Goal: Information Seeking & Learning: Learn about a topic

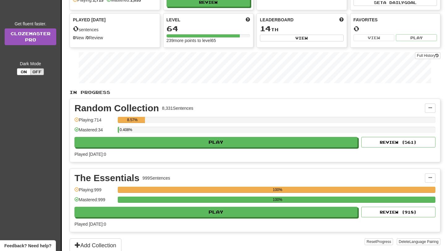
scroll to position [56, 0]
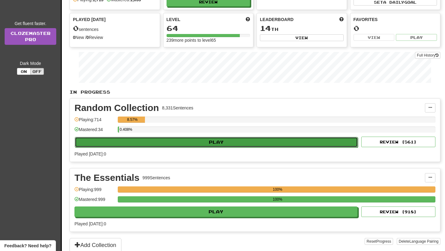
click at [159, 143] on button "Play" at bounding box center [216, 142] width 283 height 11
select select "**"
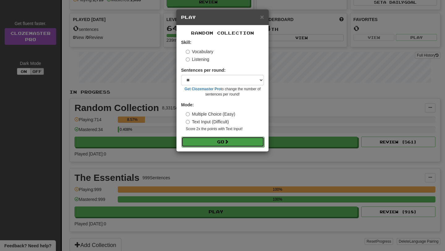
click at [205, 143] on button "Go" at bounding box center [223, 142] width 83 height 11
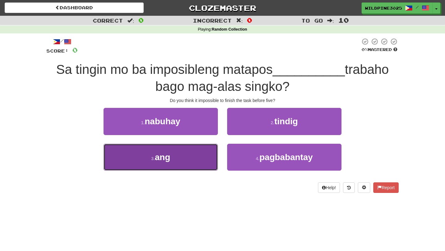
click at [199, 156] on button "3 . ang" at bounding box center [161, 157] width 114 height 27
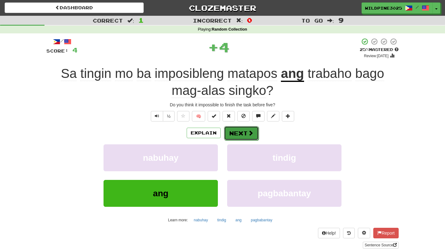
click at [249, 134] on span at bounding box center [251, 133] width 6 height 6
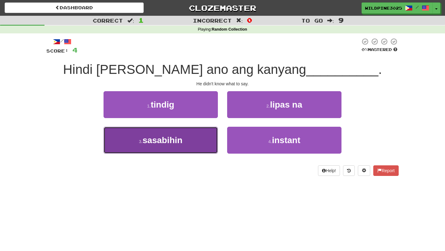
click at [199, 140] on button "3 . sasabihin" at bounding box center [161, 140] width 114 height 27
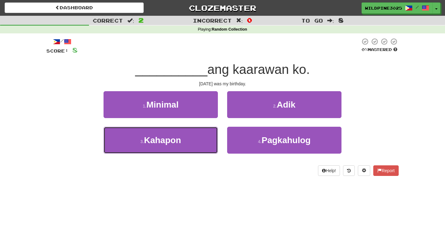
click at [199, 140] on button "3 . Kahapon" at bounding box center [161, 140] width 114 height 27
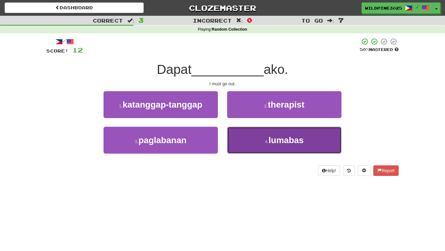
click at [235, 145] on button "4 . lumabas" at bounding box center [284, 140] width 114 height 27
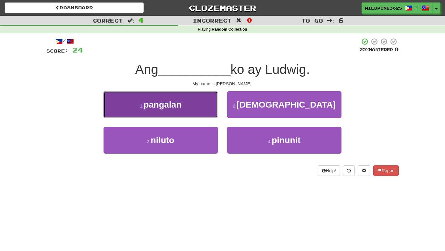
click at [194, 105] on button "1 . pangalan" at bounding box center [161, 104] width 114 height 27
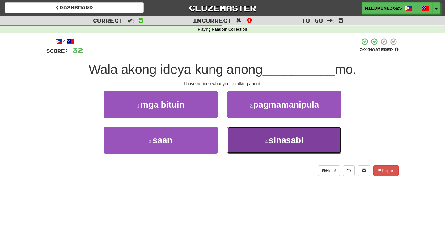
click at [241, 132] on button "4 . sinasabi" at bounding box center [284, 140] width 114 height 27
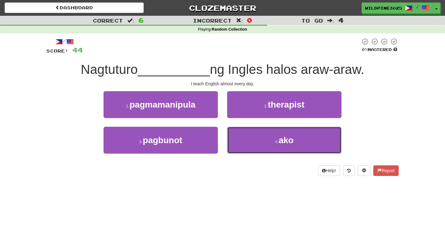
click at [241, 132] on button "4 . ako" at bounding box center [284, 140] width 114 height 27
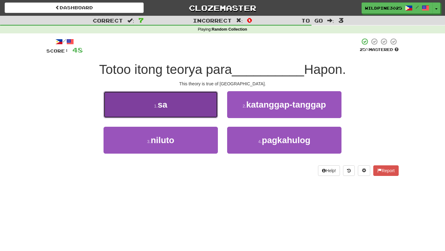
click at [204, 110] on button "1 . sa" at bounding box center [161, 104] width 114 height 27
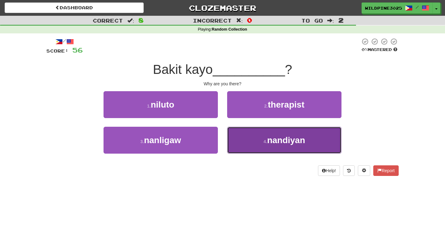
click at [249, 144] on button "4 . nandiyan" at bounding box center [284, 140] width 114 height 27
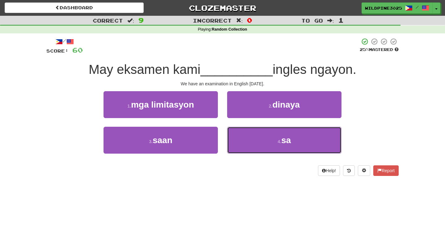
click at [249, 144] on button "4 . sa" at bounding box center [284, 140] width 114 height 27
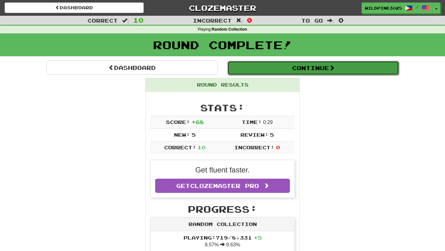
click at [247, 71] on button "Continue" at bounding box center [314, 68] width 172 height 14
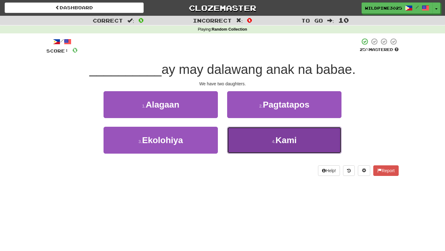
click at [240, 142] on button "4 . Kami" at bounding box center [284, 140] width 114 height 27
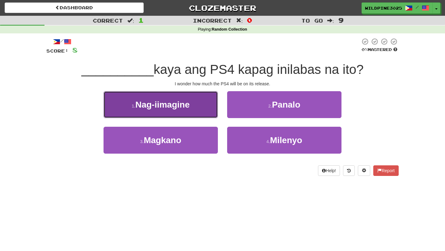
click at [208, 115] on button "1 . Nag-iimagine" at bounding box center [161, 104] width 114 height 27
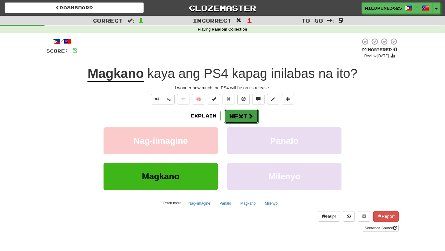
click at [244, 116] on button "Next" at bounding box center [241, 116] width 35 height 14
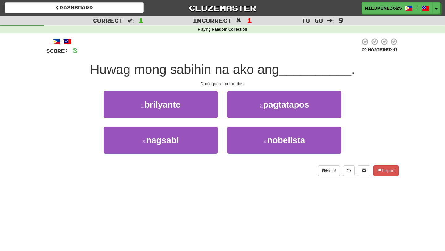
click at [197, 154] on div "3 . nagsabi" at bounding box center [161, 145] width 124 height 36
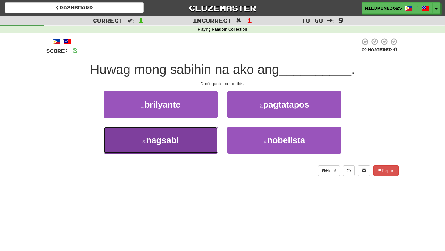
click at [197, 147] on button "3 . nagsabi" at bounding box center [161, 140] width 114 height 27
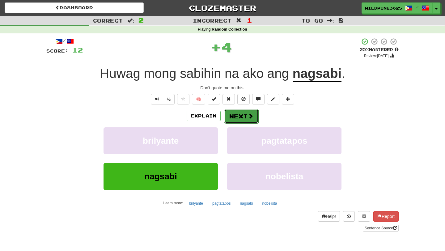
click at [248, 114] on span at bounding box center [251, 116] width 6 height 6
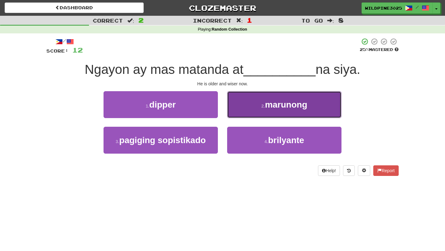
click at [252, 110] on button "2 . marunong" at bounding box center [284, 104] width 114 height 27
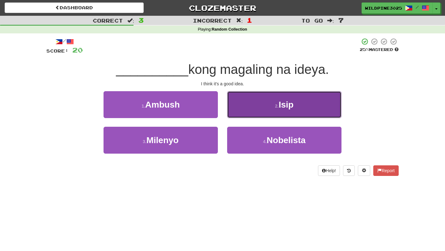
click at [240, 114] on button "2 . Isip" at bounding box center [284, 104] width 114 height 27
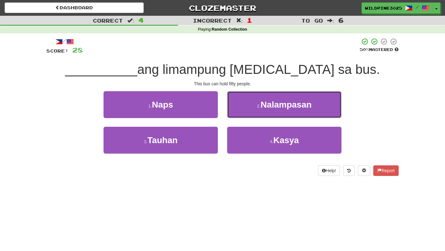
click at [240, 114] on button "2 . Nalampasan" at bounding box center [284, 104] width 114 height 27
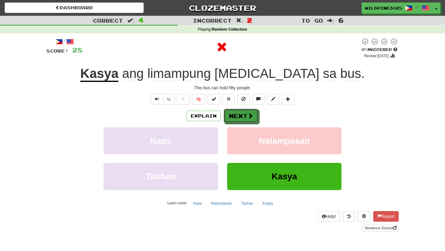
click at [240, 114] on button "Next" at bounding box center [241, 116] width 35 height 14
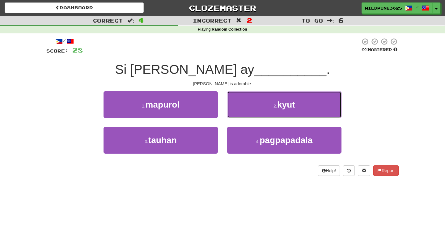
click at [240, 114] on button "2 . kyut" at bounding box center [284, 104] width 114 height 27
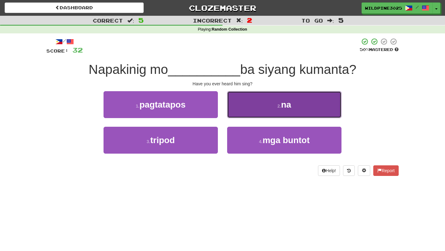
click at [235, 113] on button "2 . na" at bounding box center [284, 104] width 114 height 27
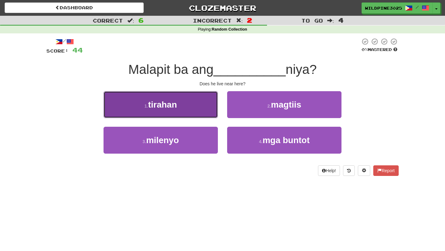
click at [207, 100] on button "1 . tirahan" at bounding box center [161, 104] width 114 height 27
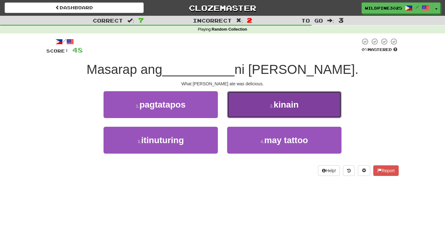
click at [261, 112] on button "2 . kinain" at bounding box center [284, 104] width 114 height 27
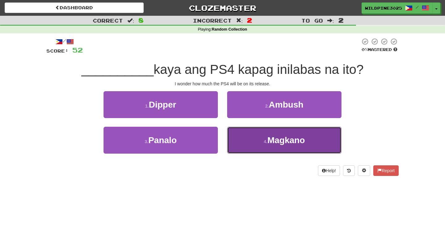
click at [247, 147] on button "4 . Magkano" at bounding box center [284, 140] width 114 height 27
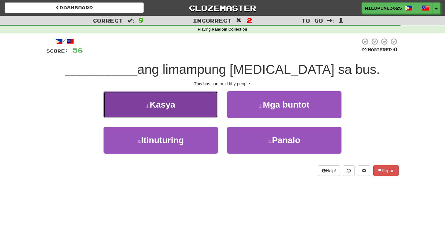
click at [193, 114] on button "1 . Kasya" at bounding box center [161, 104] width 114 height 27
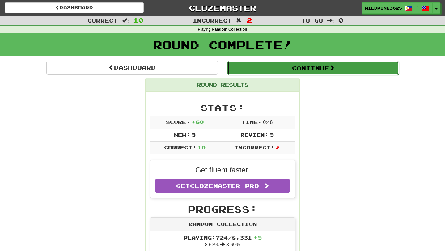
click at [249, 67] on button "Continue" at bounding box center [314, 68] width 172 height 14
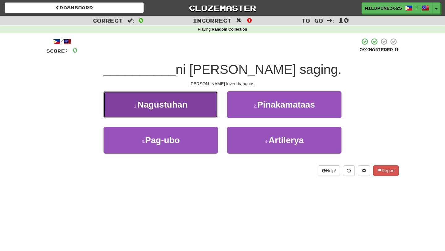
click at [208, 101] on button "1 . Nagustuhan" at bounding box center [161, 104] width 114 height 27
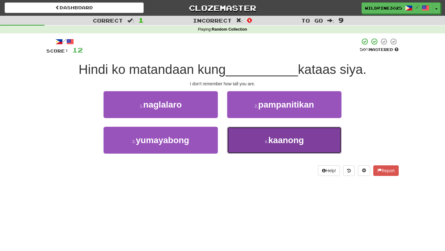
click at [242, 141] on button "4 . kaanong" at bounding box center [284, 140] width 114 height 27
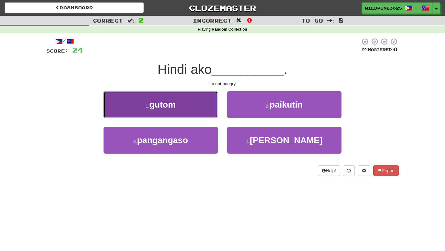
click at [202, 108] on button "1 . gutom" at bounding box center [161, 104] width 114 height 27
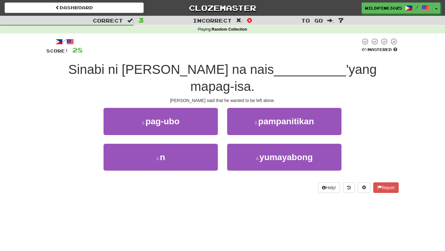
click at [194, 155] on div "3 . n" at bounding box center [161, 162] width 124 height 36
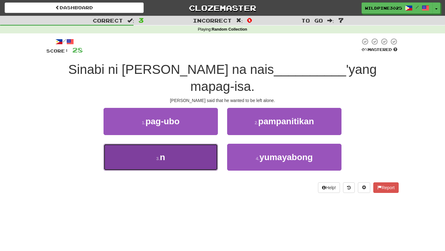
click at [193, 145] on button "3 . n" at bounding box center [161, 157] width 114 height 27
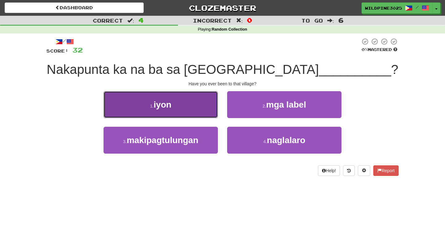
click at [192, 109] on button "1 . iyon" at bounding box center [161, 104] width 114 height 27
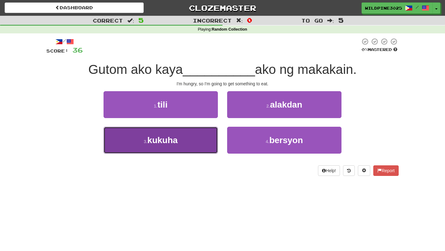
click at [196, 150] on button "3 . kukuha" at bounding box center [161, 140] width 114 height 27
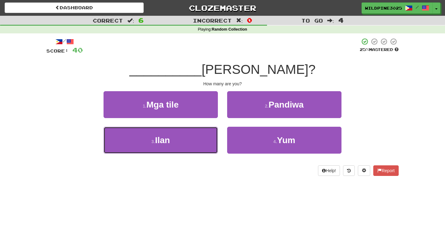
click at [196, 150] on button "3 . Ilan" at bounding box center [161, 140] width 114 height 27
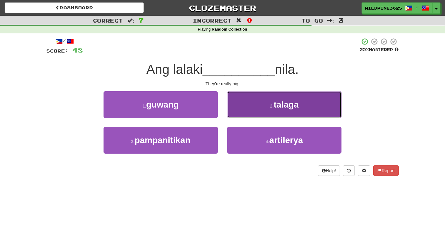
click at [242, 105] on button "2 . talaga" at bounding box center [284, 104] width 114 height 27
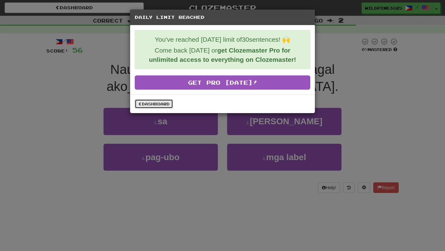
click at [157, 107] on link "Dashboard" at bounding box center [154, 103] width 38 height 9
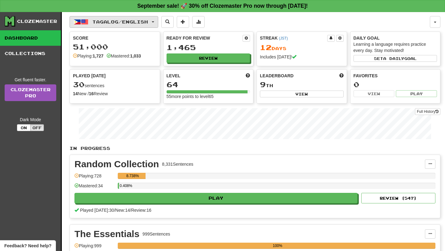
click at [139, 22] on span "Tagalog / English" at bounding box center [121, 21] width 56 height 5
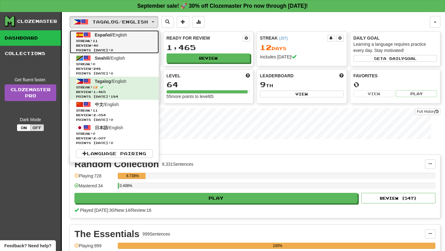
click at [133, 43] on span "Review: 40" at bounding box center [114, 45] width 77 height 5
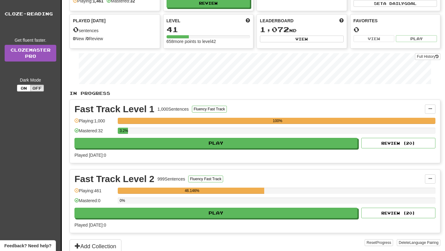
scroll to position [67, 0]
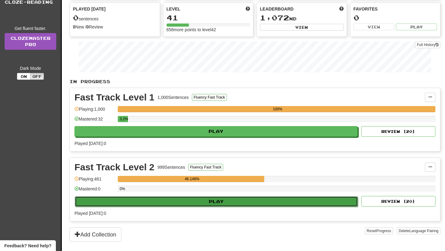
click at [192, 204] on button "Play" at bounding box center [216, 201] width 283 height 11
select select "**"
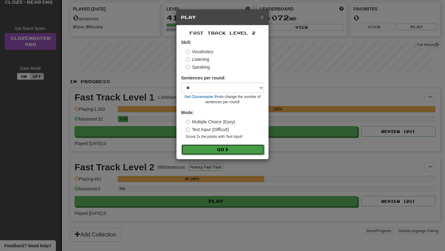
click at [236, 146] on button "Go" at bounding box center [223, 149] width 83 height 11
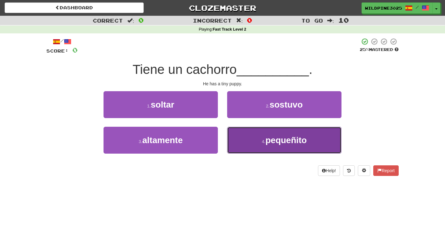
click at [246, 145] on button "4 . pequeñito" at bounding box center [284, 140] width 114 height 27
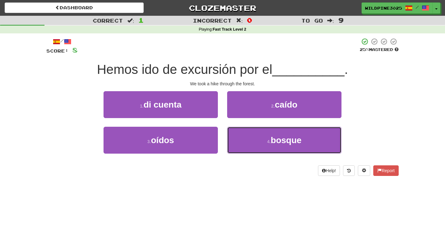
click at [246, 145] on button "4 . bosque" at bounding box center [284, 140] width 114 height 27
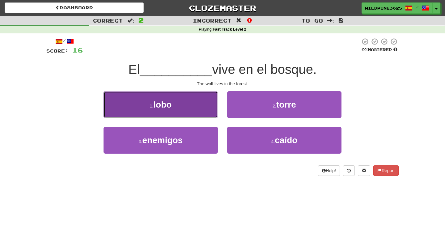
click at [196, 91] on button "1 . lobo" at bounding box center [161, 104] width 114 height 27
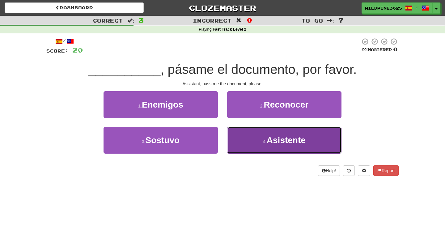
click at [265, 150] on button "4 . Asistente" at bounding box center [284, 140] width 114 height 27
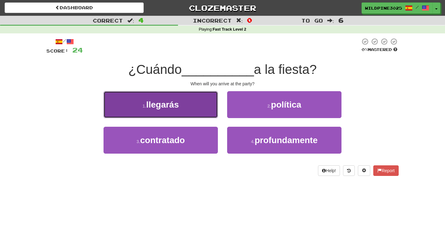
click at [161, 104] on span "llegarás" at bounding box center [162, 105] width 33 height 10
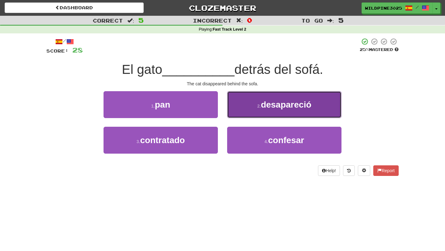
click at [249, 110] on button "2 . desapareció" at bounding box center [284, 104] width 114 height 27
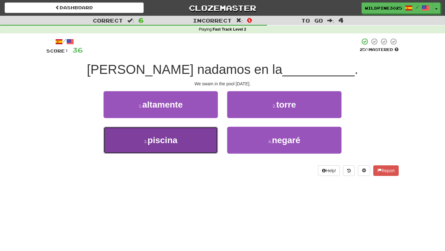
click at [201, 133] on button "3 . piscina" at bounding box center [161, 140] width 114 height 27
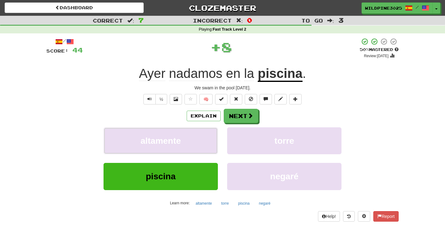
click at [201, 133] on button "altamente" at bounding box center [161, 140] width 114 height 27
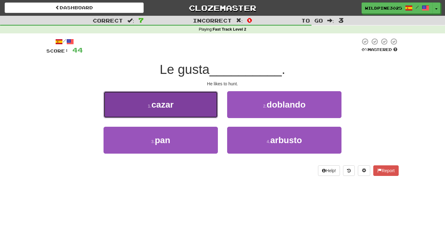
click at [204, 111] on button "1 . cazar" at bounding box center [161, 104] width 114 height 27
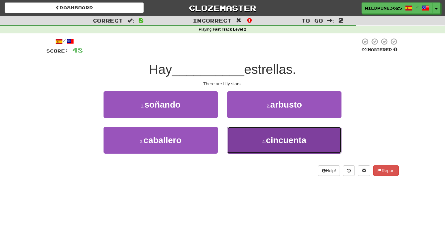
click at [243, 142] on button "4 . cincuenta" at bounding box center [284, 140] width 114 height 27
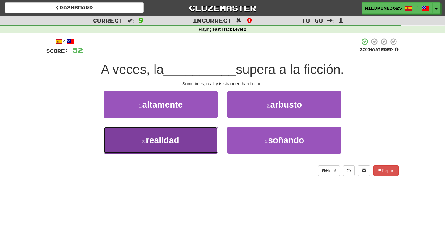
click at [204, 144] on button "3 . realidad" at bounding box center [161, 140] width 114 height 27
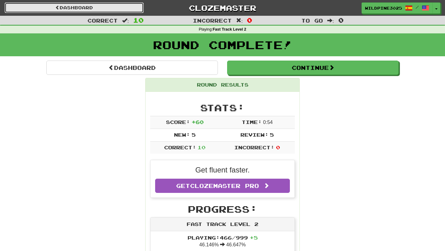
click at [113, 7] on link "Dashboard" at bounding box center [74, 7] width 139 height 11
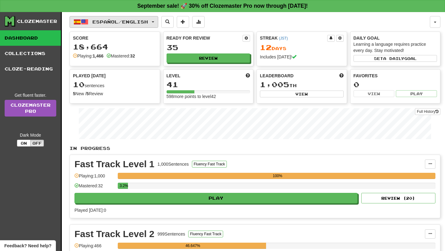
click at [120, 27] on button "Español / English" at bounding box center [114, 22] width 89 height 12
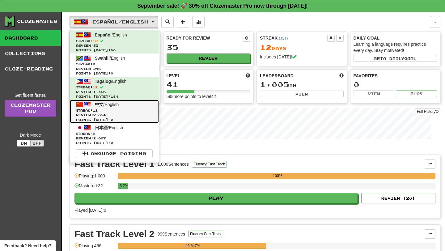
click at [118, 114] on span "Review: 2,054" at bounding box center [114, 115] width 77 height 5
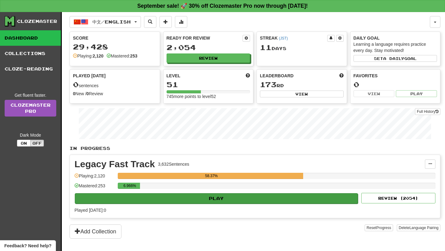
scroll to position [20, 0]
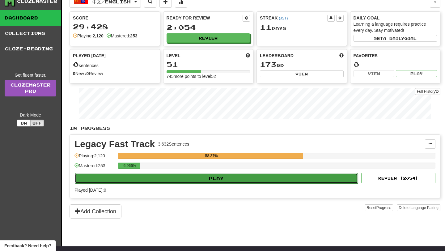
click at [168, 182] on button "Play" at bounding box center [216, 178] width 283 height 11
select select "**"
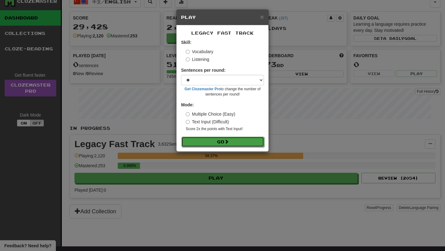
click at [210, 145] on button "Go" at bounding box center [223, 142] width 83 height 11
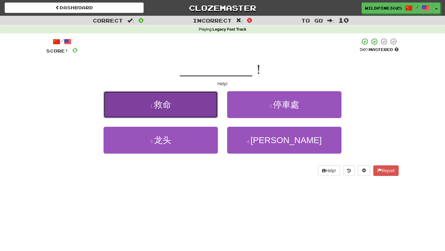
click at [200, 118] on button "1 . 救命" at bounding box center [161, 104] width 114 height 27
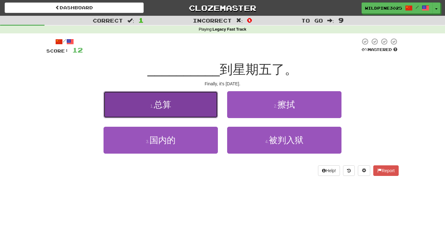
click at [202, 111] on button "1 . 总算" at bounding box center [161, 104] width 114 height 27
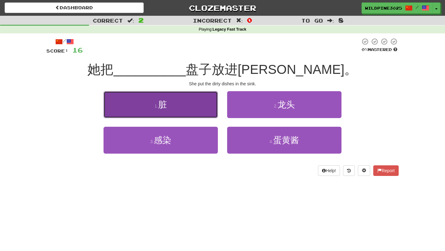
click at [200, 105] on button "1 . 脏" at bounding box center [161, 104] width 114 height 27
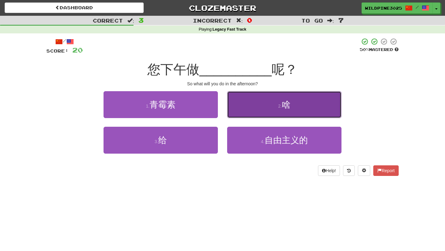
click at [257, 96] on button "2 . 啥" at bounding box center [284, 104] width 114 height 27
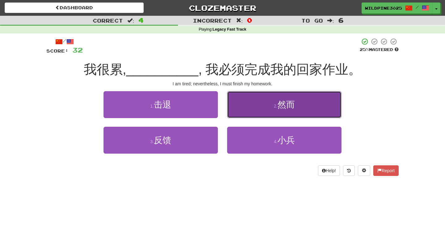
click at [250, 106] on button "2 . 然而" at bounding box center [284, 104] width 114 height 27
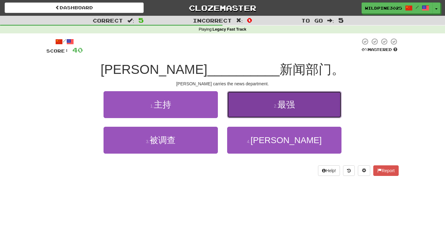
click at [254, 109] on button "2 . 最强" at bounding box center [284, 104] width 114 height 27
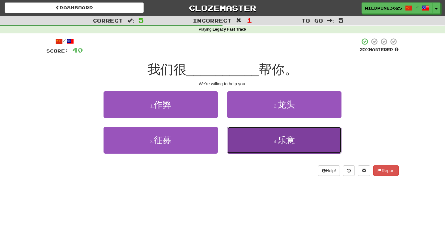
click at [268, 146] on button "4 . 乐意" at bounding box center [284, 140] width 114 height 27
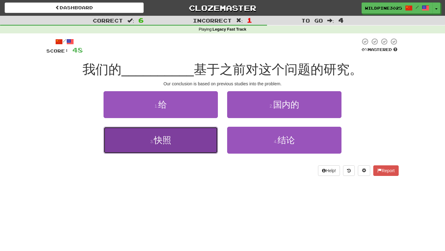
click at [204, 150] on button "3 . 快照" at bounding box center [161, 140] width 114 height 27
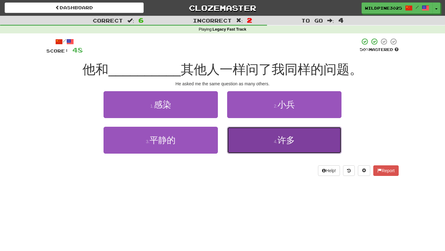
click at [247, 143] on button "4 . 许多" at bounding box center [284, 140] width 114 height 27
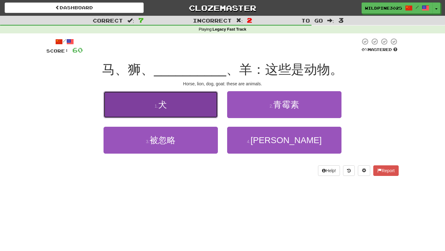
click at [191, 109] on button "1 . 犬" at bounding box center [161, 104] width 114 height 27
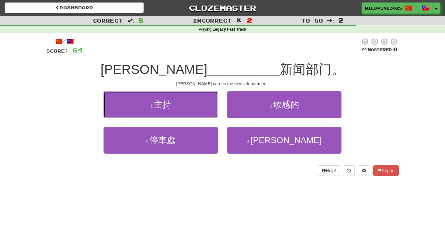
click at [191, 109] on button "1 . 主持" at bounding box center [161, 104] width 114 height 27
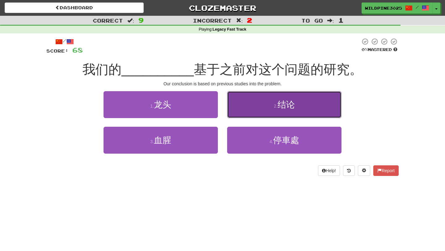
click at [244, 107] on button "2 . 结论" at bounding box center [284, 104] width 114 height 27
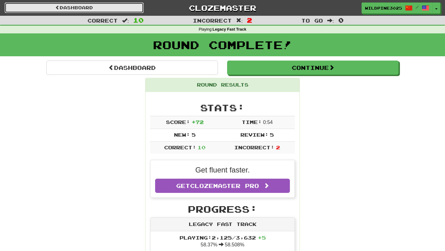
click at [107, 12] on link "Dashboard" at bounding box center [74, 7] width 139 height 11
